Goal: Transaction & Acquisition: Purchase product/service

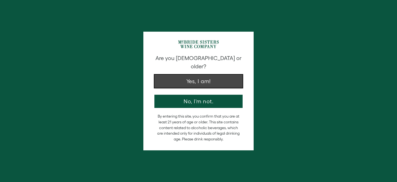
click at [206, 76] on button "Yes, I am!" at bounding box center [198, 81] width 88 height 13
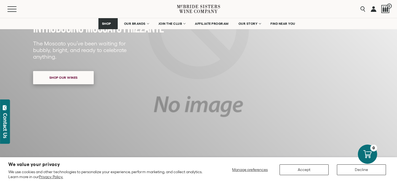
click at [87, 83] on span "Shop our wines" at bounding box center [64, 77] width 48 height 11
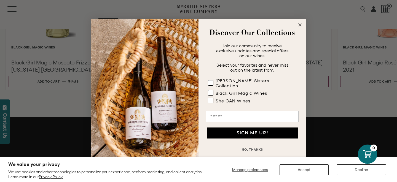
scroll to position [561, 0]
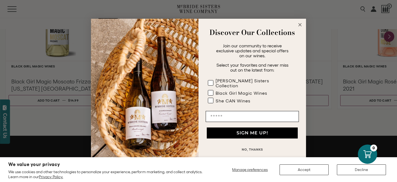
click at [300, 28] on circle "Close dialog" at bounding box center [300, 25] width 6 height 6
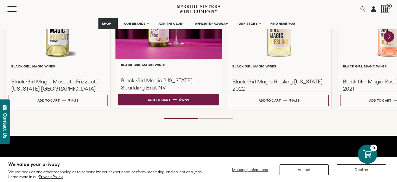
click at [164, 100] on div "Add to cart" at bounding box center [159, 100] width 23 height 8
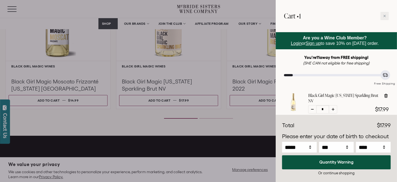
click at [332, 111] on div at bounding box center [333, 109] width 8 height 8
type input "*"
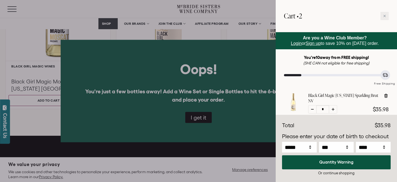
click at [202, 111] on div at bounding box center [198, 91] width 397 height 182
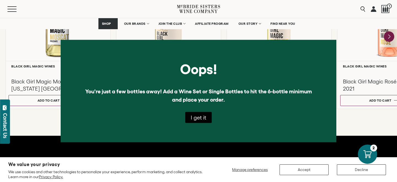
click at [202, 116] on button "I get it" at bounding box center [198, 117] width 26 height 11
